Goal: Go to known website: Access a specific website the user already knows

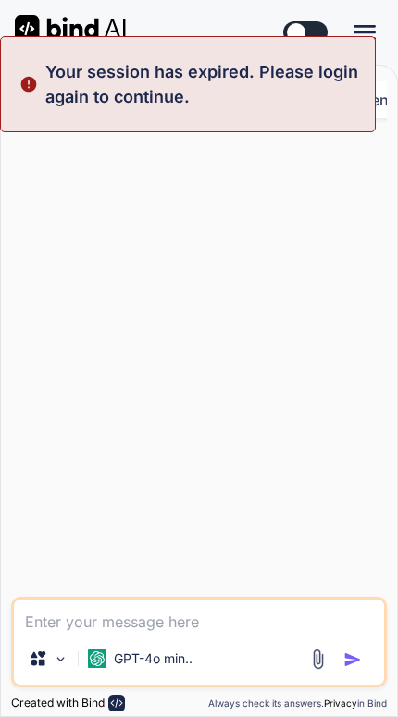
type textarea "x"
click at [273, 428] on div at bounding box center [201, 364] width 373 height 463
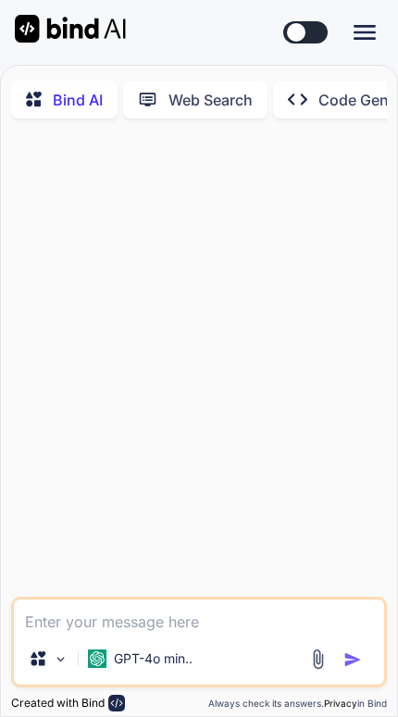
click at [359, 32] on icon at bounding box center [364, 32] width 22 height 15
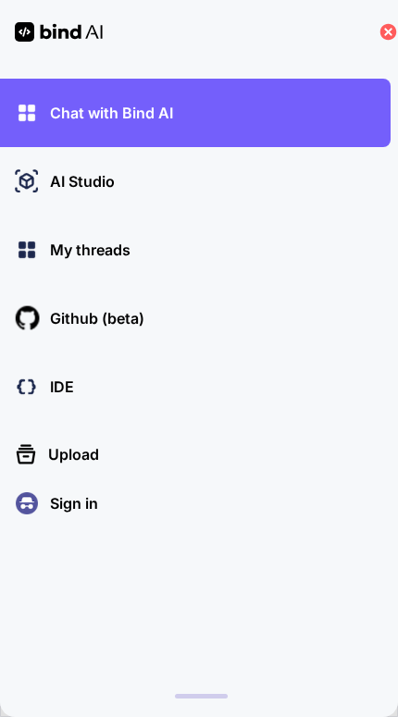
click at [155, 516] on div "Sign in" at bounding box center [200, 502] width 379 height 31
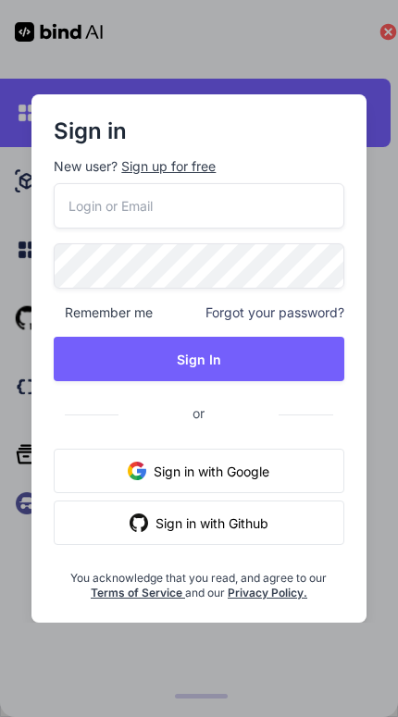
click at [261, 475] on button "Sign in with Google" at bounding box center [198, 471] width 289 height 44
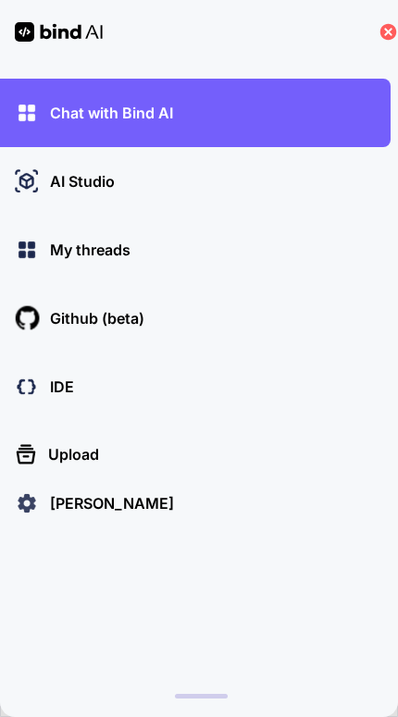
click at [213, 387] on div "IDE" at bounding box center [200, 386] width 379 height 31
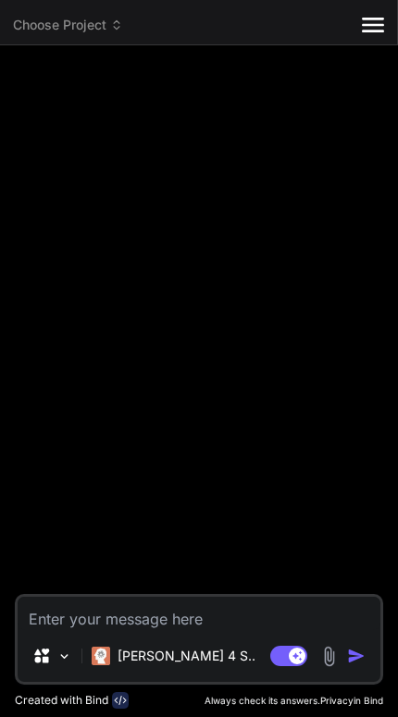
click at [111, 25] on icon at bounding box center [116, 24] width 13 height 13
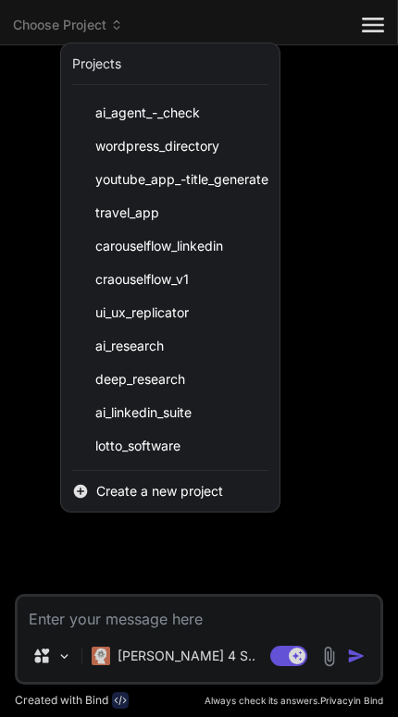
scroll to position [163, 0]
click at [175, 412] on span "ai_linkedin_suite" at bounding box center [143, 412] width 96 height 18
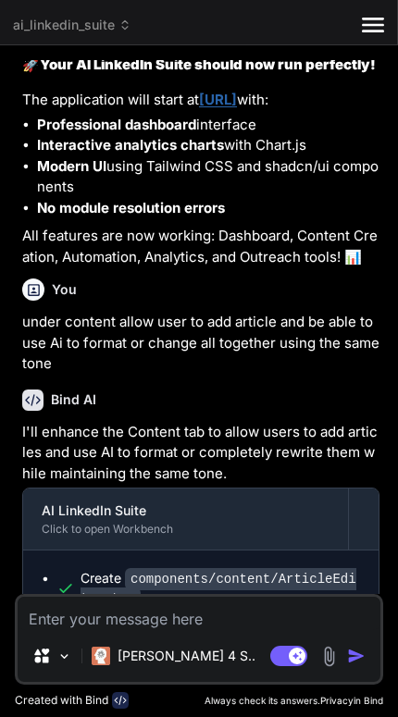
scroll to position [3259, 0]
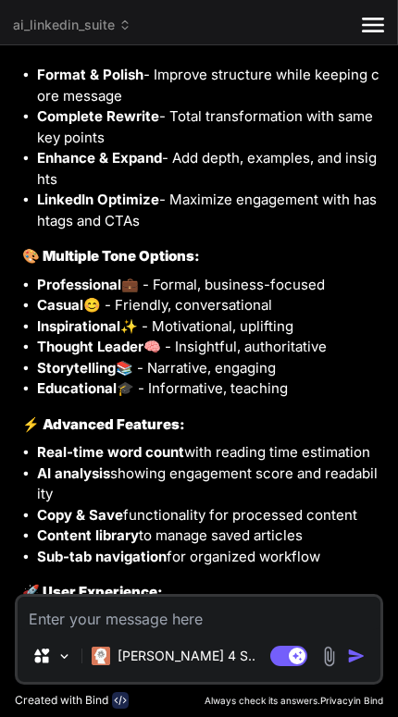
type textarea "x"
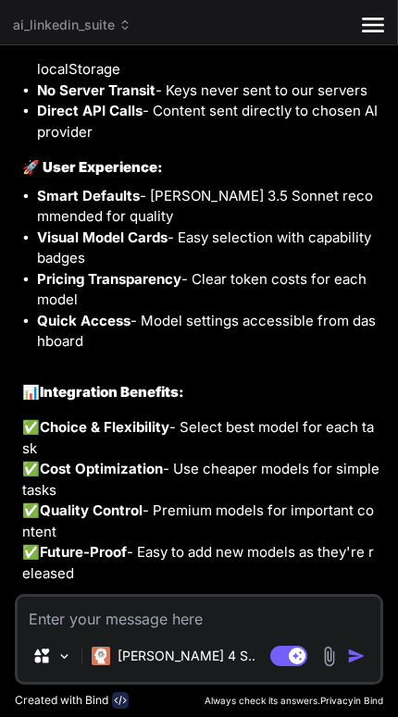
scroll to position [6138, 0]
